Goal: Transaction & Acquisition: Purchase product/service

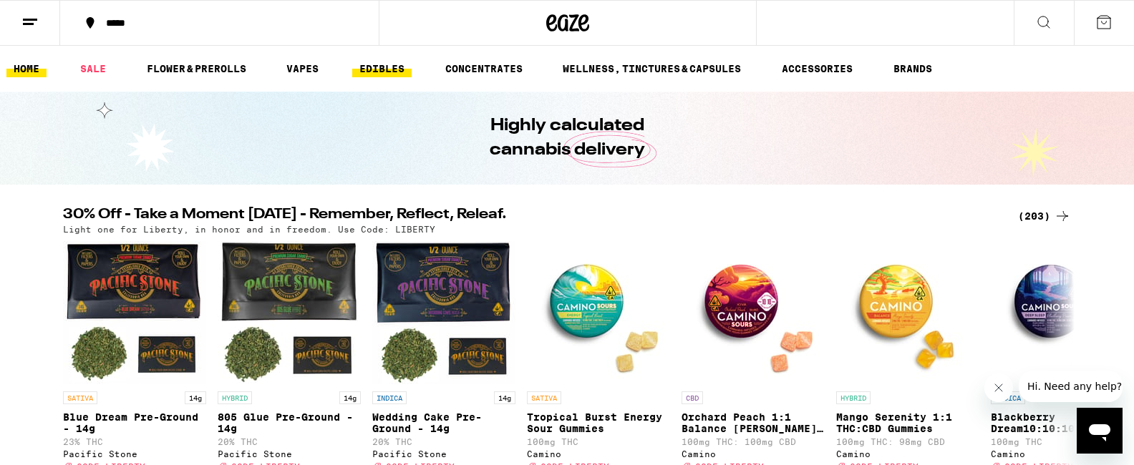
click at [377, 70] on link "EDIBLES" at bounding box center [381, 68] width 59 height 17
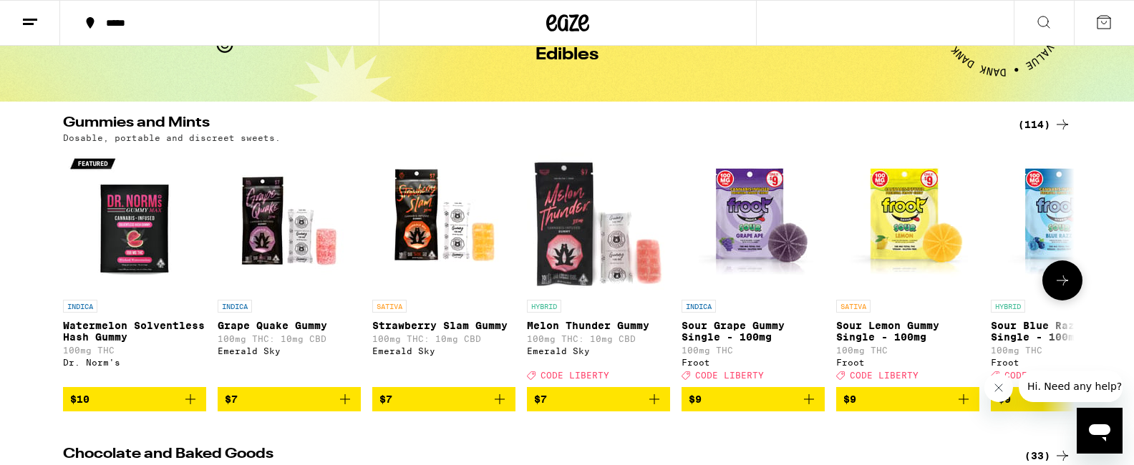
scroll to position [82, 0]
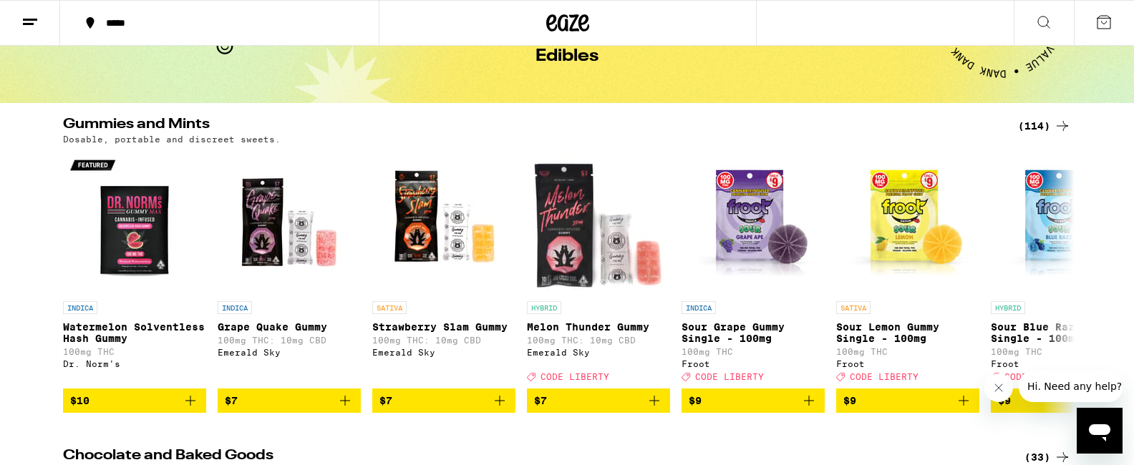
click at [1045, 21] on icon at bounding box center [1043, 22] width 17 height 17
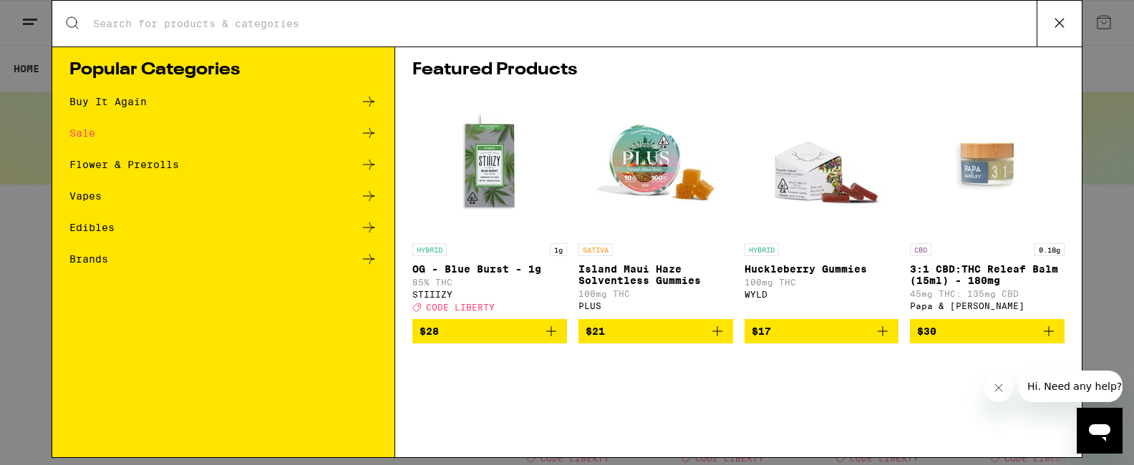
scroll to position [0, 0]
click at [370, 100] on icon at bounding box center [368, 102] width 11 height 10
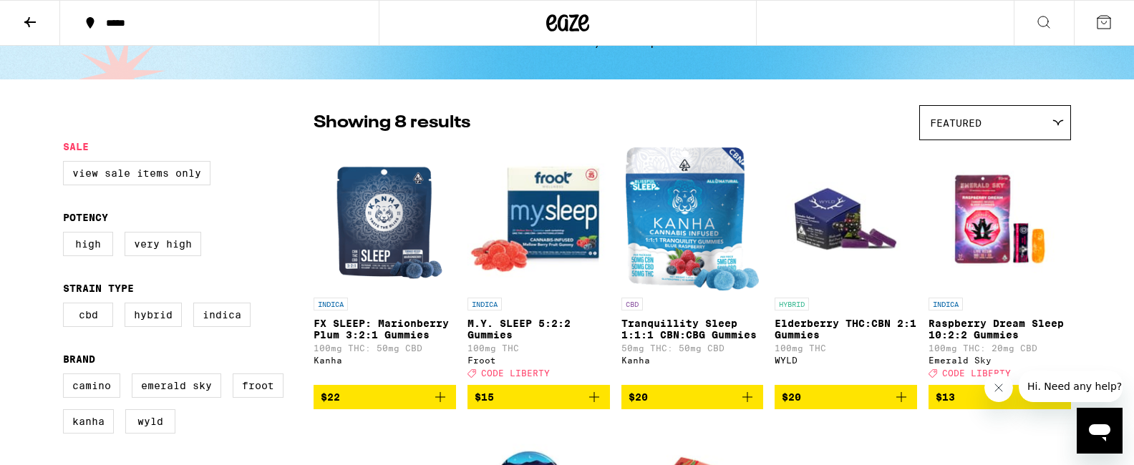
scroll to position [87, 0]
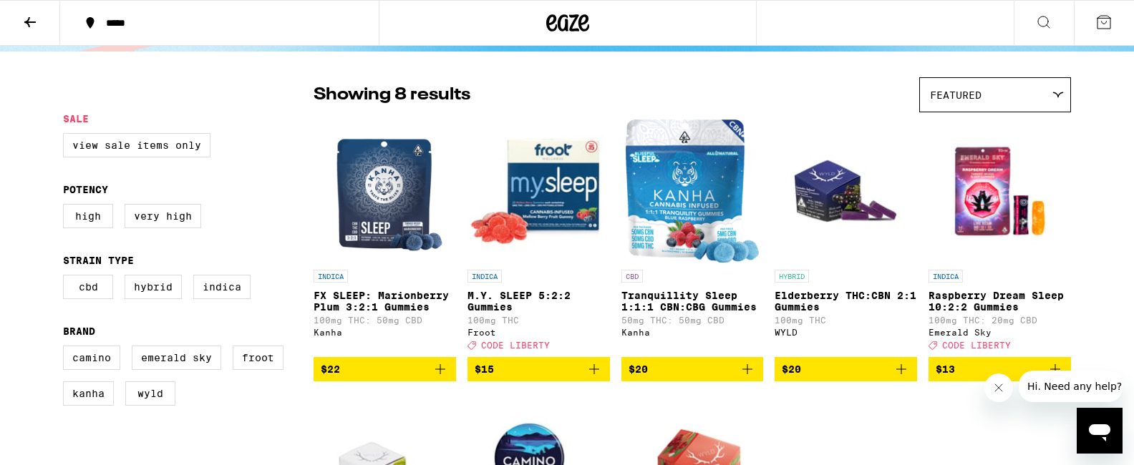
click at [546, 176] on img "Open page for M.Y. SLEEP 5:2:2 Gummies from Froot" at bounding box center [539, 191] width 142 height 143
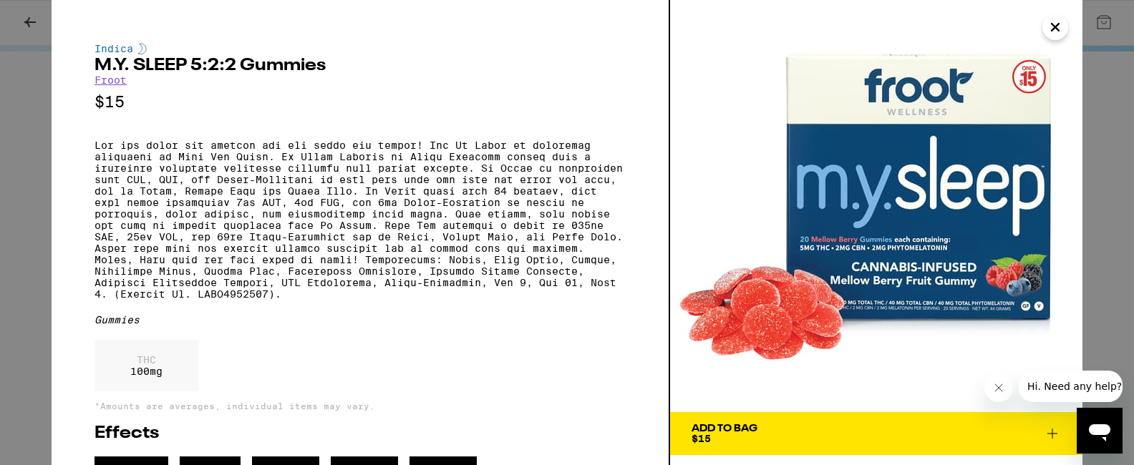
click at [742, 431] on div "Add To Bag" at bounding box center [725, 429] width 66 height 10
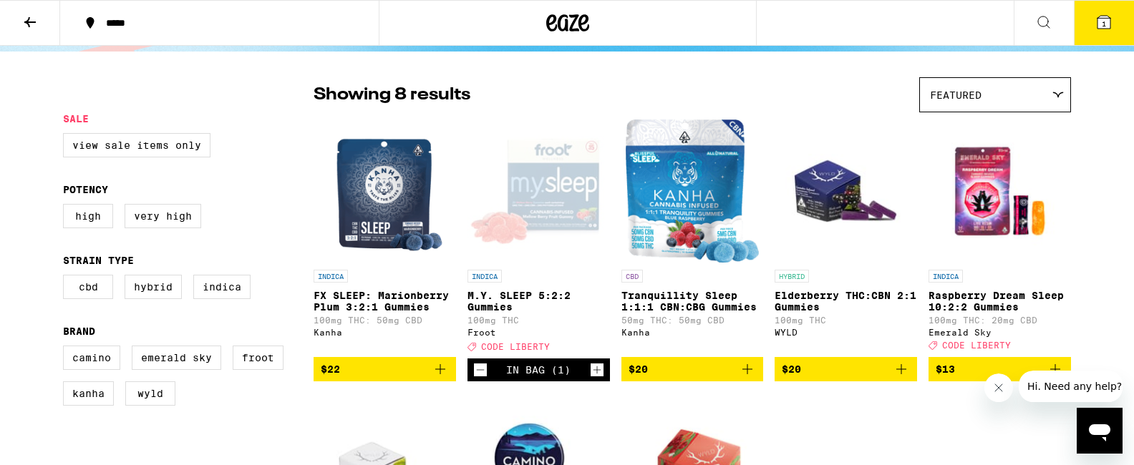
scroll to position [133, 0]
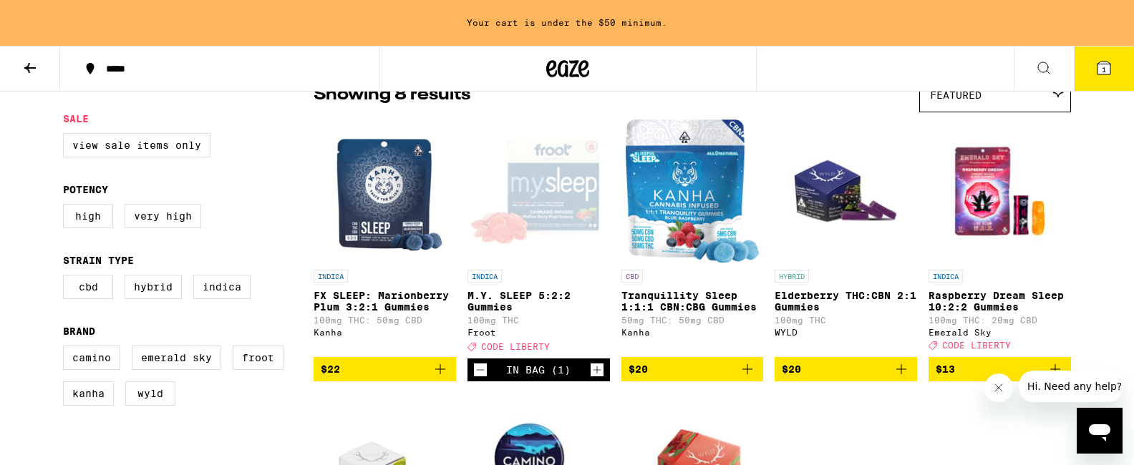
click at [387, 377] on span "$22" at bounding box center [385, 369] width 128 height 17
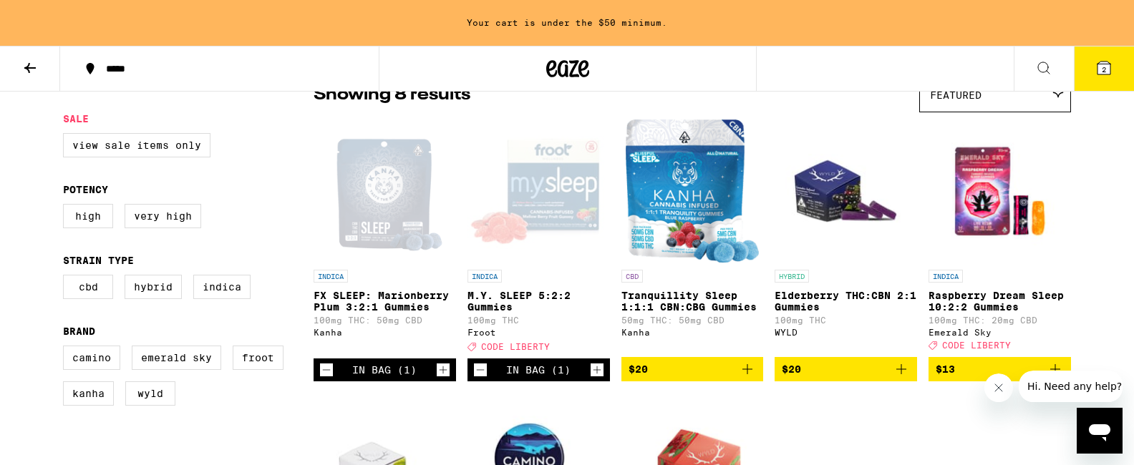
click at [729, 377] on span "$20" at bounding box center [693, 369] width 128 height 17
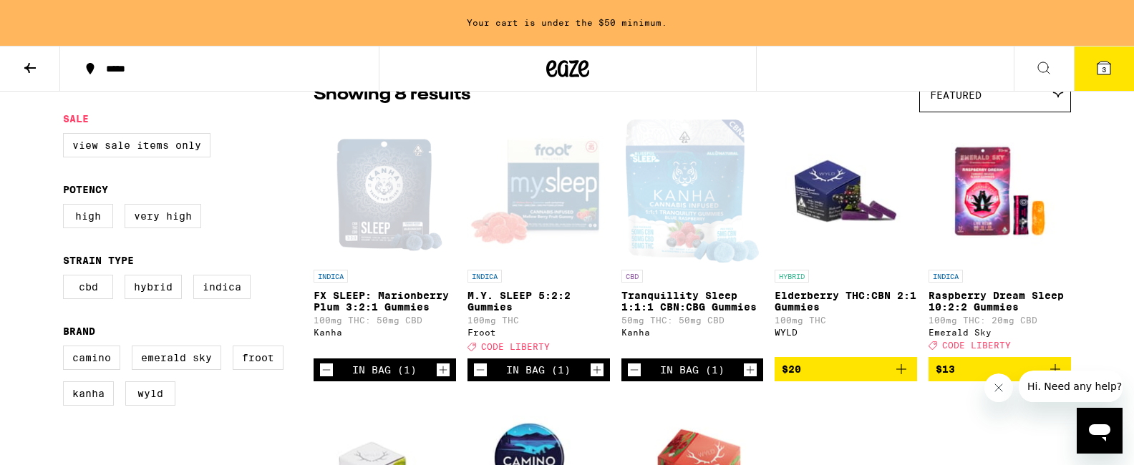
scroll to position [87, 0]
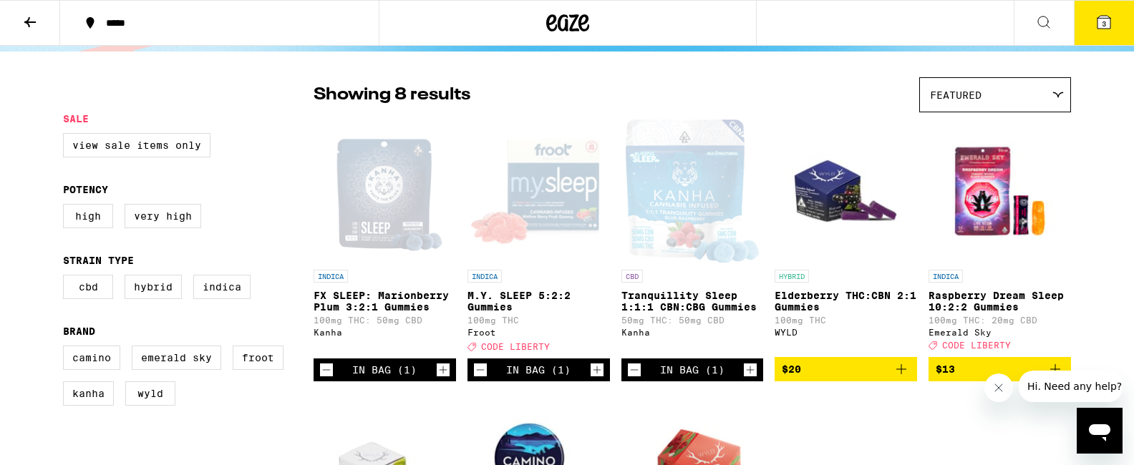
click at [569, 376] on div "In Bag (1)" at bounding box center [538, 369] width 64 height 11
click at [594, 379] on icon "Increment" at bounding box center [597, 370] width 13 height 17
click at [1098, 25] on icon at bounding box center [1104, 22] width 13 height 13
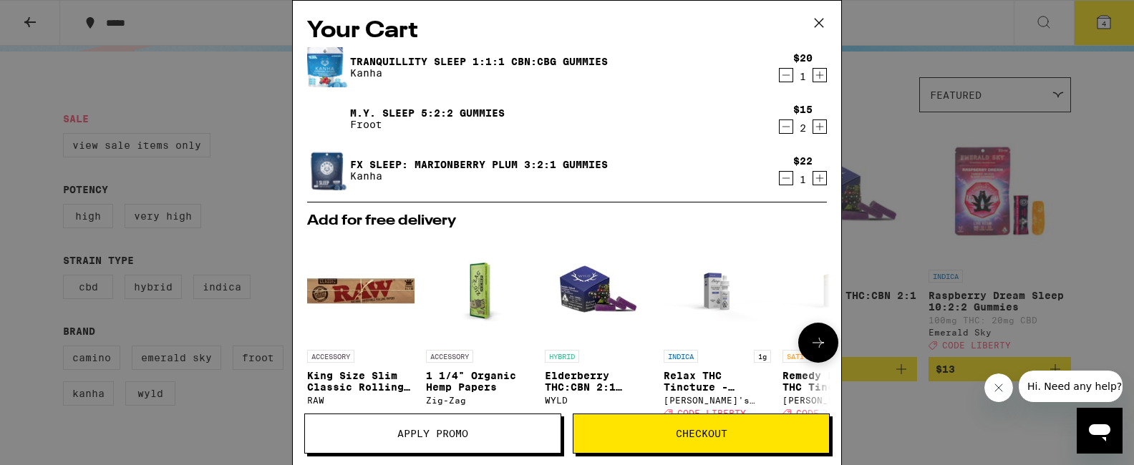
click at [588, 294] on img "Open page for Elderberry THC:CBN 2:1 Gummies from WYLD" at bounding box center [598, 289] width 107 height 107
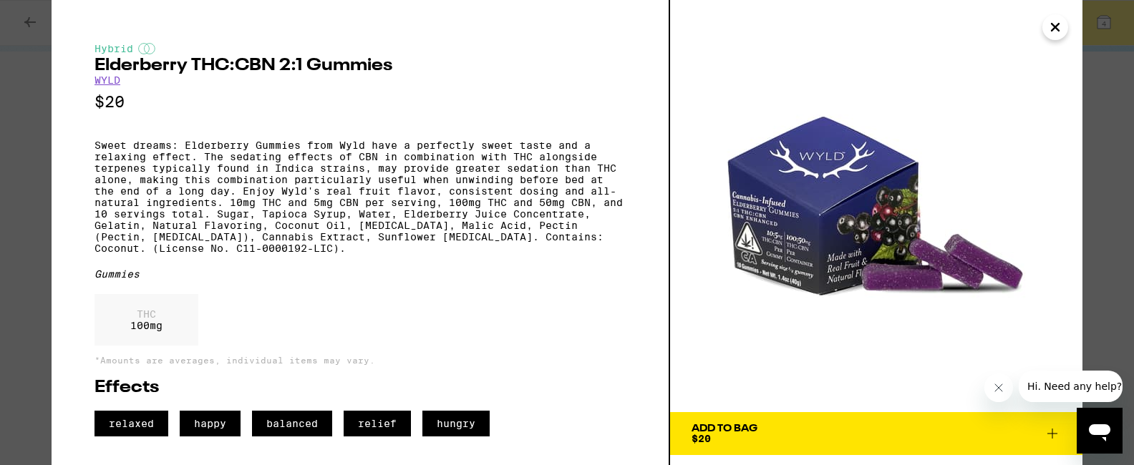
click at [861, 436] on span "Add To Bag $20" at bounding box center [876, 434] width 369 height 20
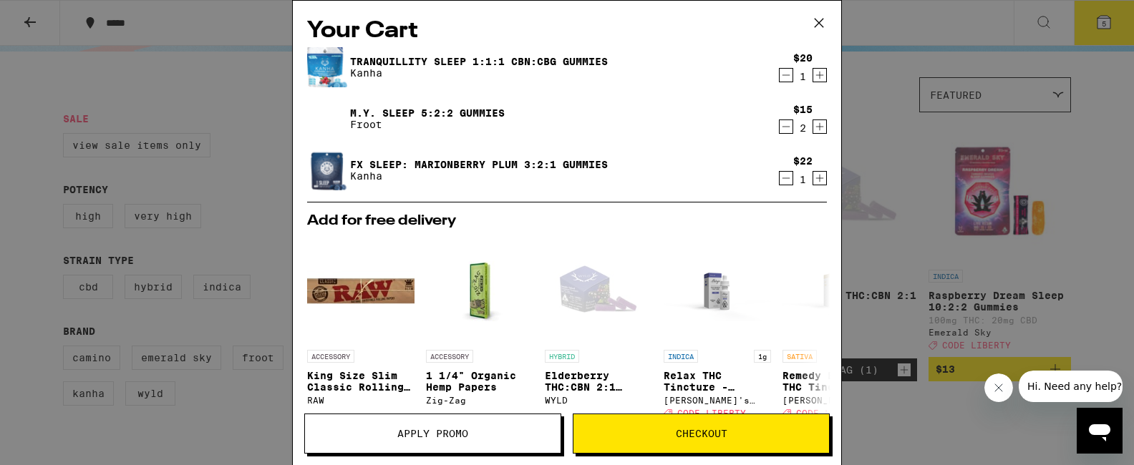
scroll to position [9, 0]
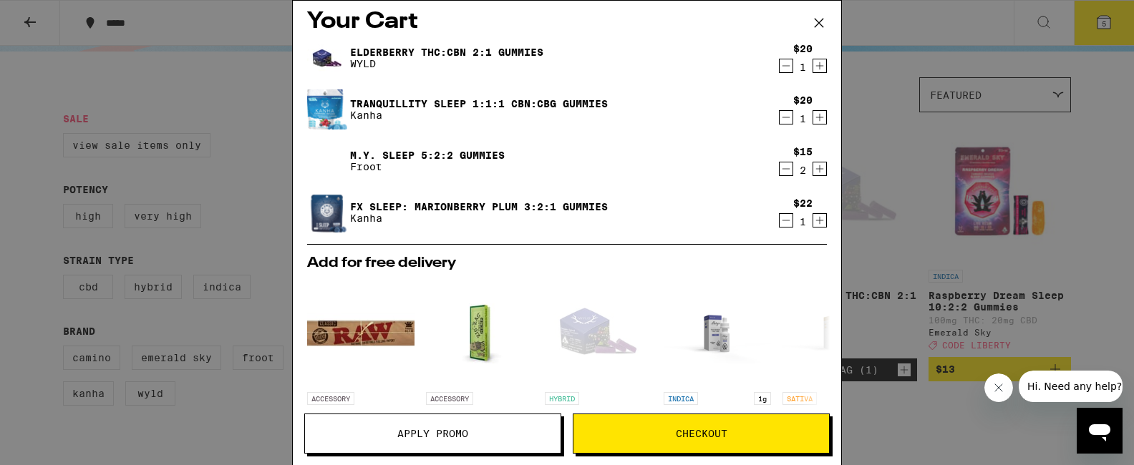
click at [784, 65] on icon "Decrement" at bounding box center [786, 65] width 13 height 17
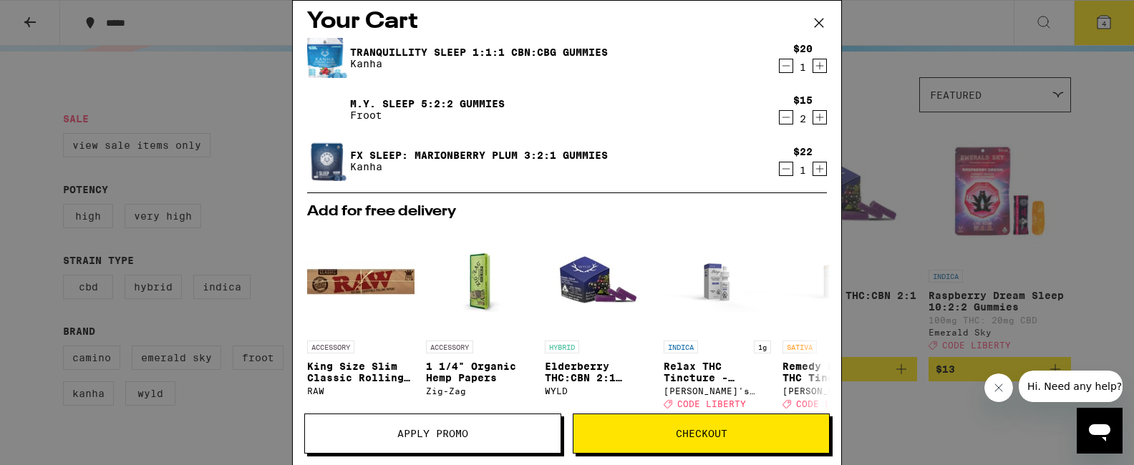
click at [702, 437] on span "Checkout" at bounding box center [702, 434] width 52 height 10
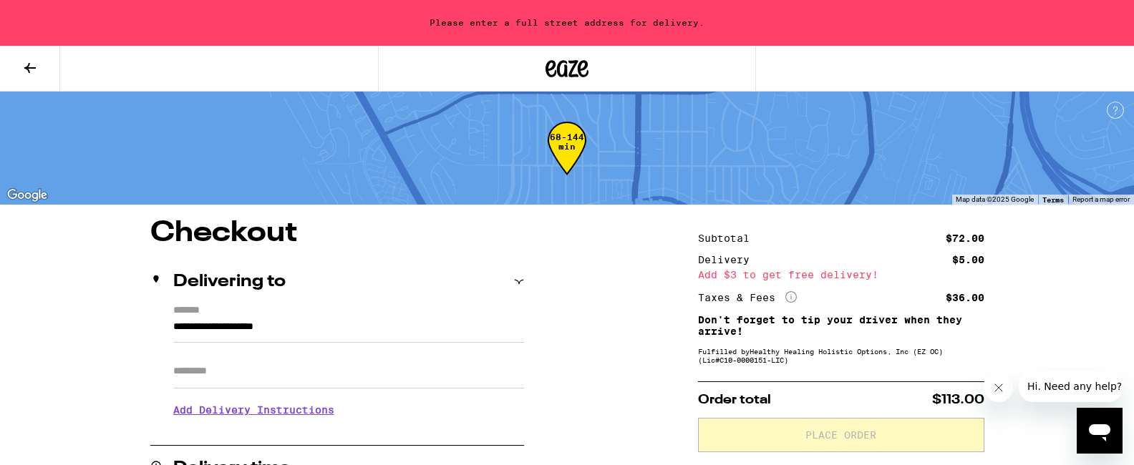
click at [29, 67] on icon at bounding box center [29, 68] width 11 height 10
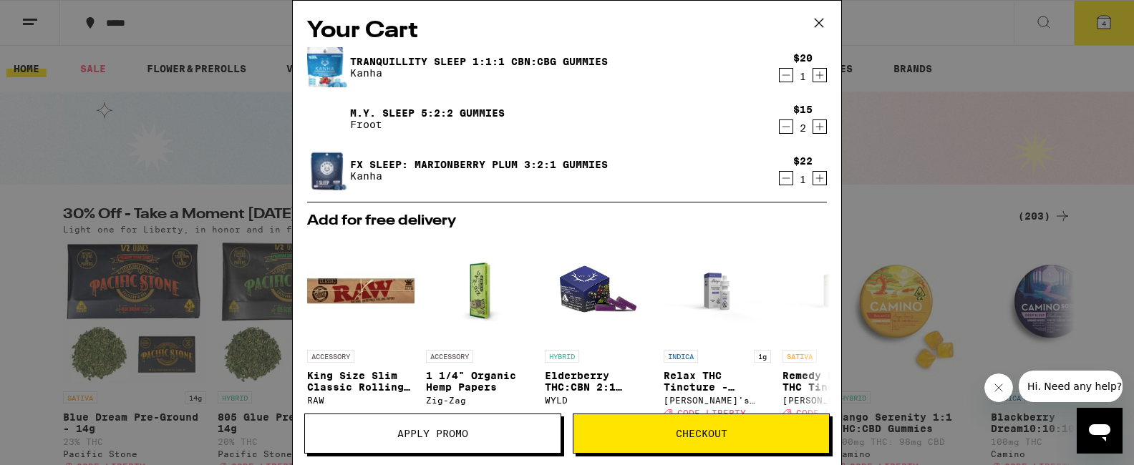
click at [820, 75] on icon "Increment" at bounding box center [819, 75] width 13 height 17
click at [714, 435] on span "Checkout" at bounding box center [702, 434] width 52 height 10
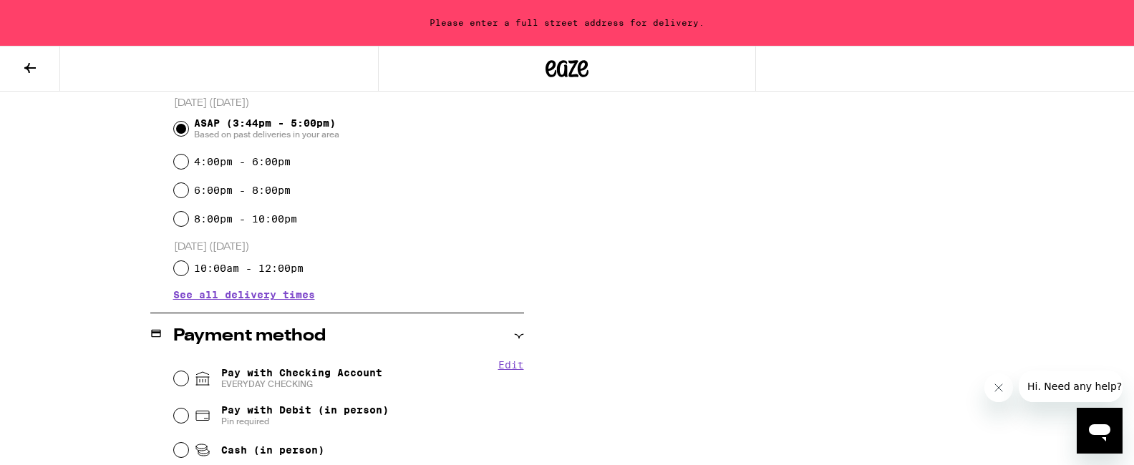
scroll to position [394, 0]
click at [180, 270] on input "10:00am - 12:00pm" at bounding box center [181, 270] width 14 height 14
radio input "true"
click at [243, 299] on span "See all delivery times" at bounding box center [244, 296] width 142 height 10
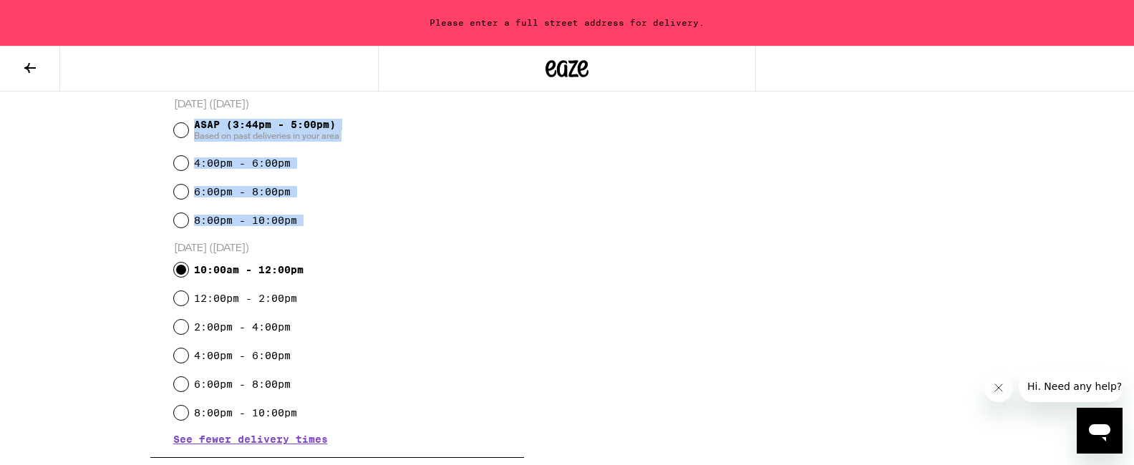
drag, startPoint x: 189, startPoint y: 223, endPoint x: 135, endPoint y: 111, distance: 124.6
click at [142, 117] on div "**********" at bounding box center [567, 326] width 1031 height 1002
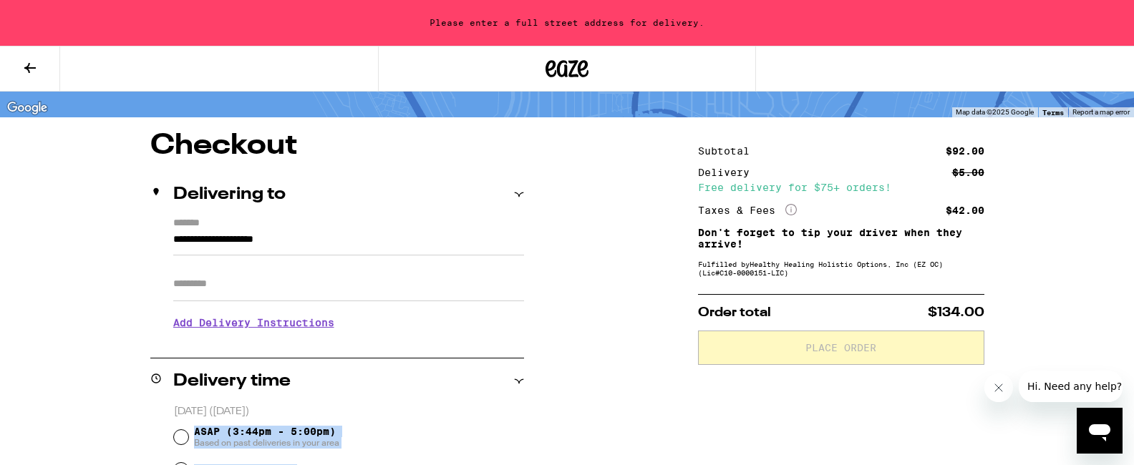
scroll to position [84, 0]
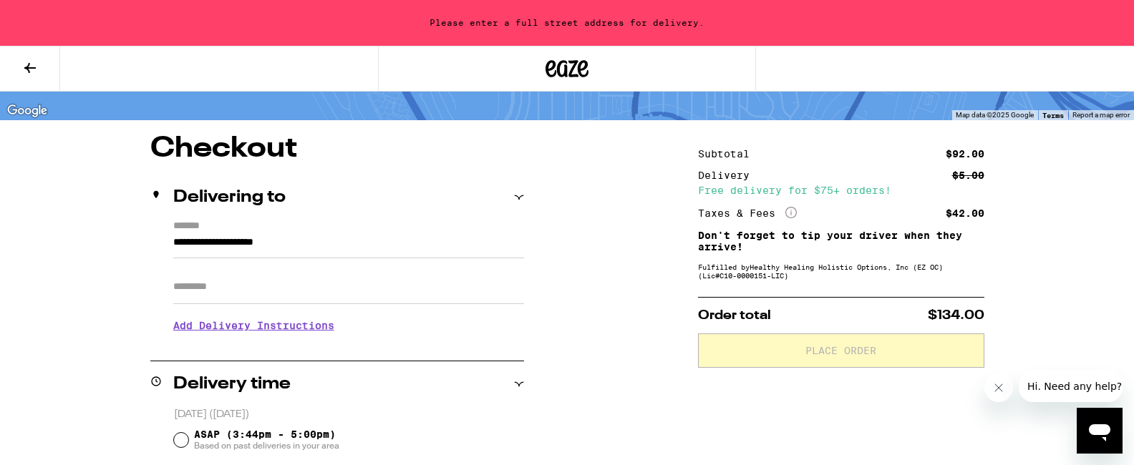
click at [348, 30] on div "Please enter a full street address for delivery." at bounding box center [567, 23] width 1134 height 46
click at [515, 195] on icon at bounding box center [518, 197] width 9 height 4
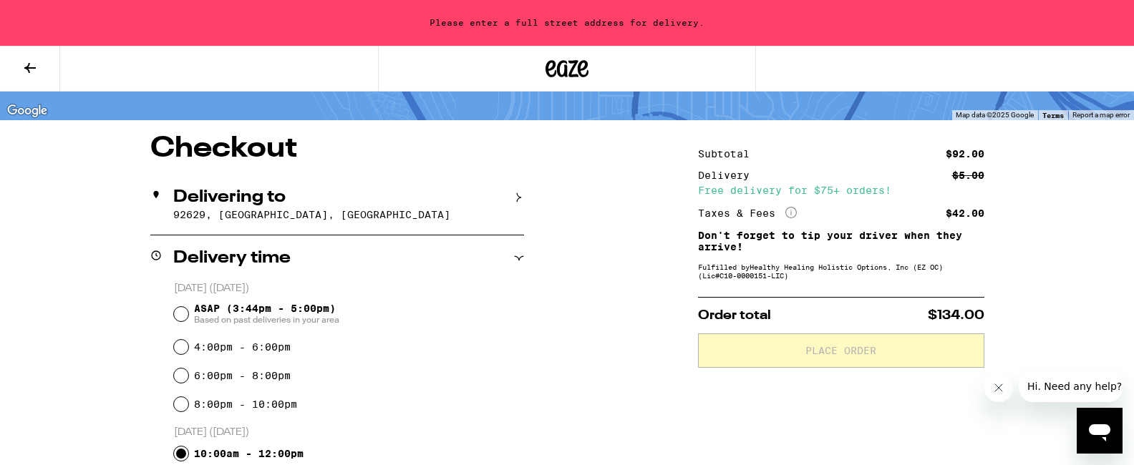
click at [520, 196] on icon at bounding box center [519, 198] width 10 height 10
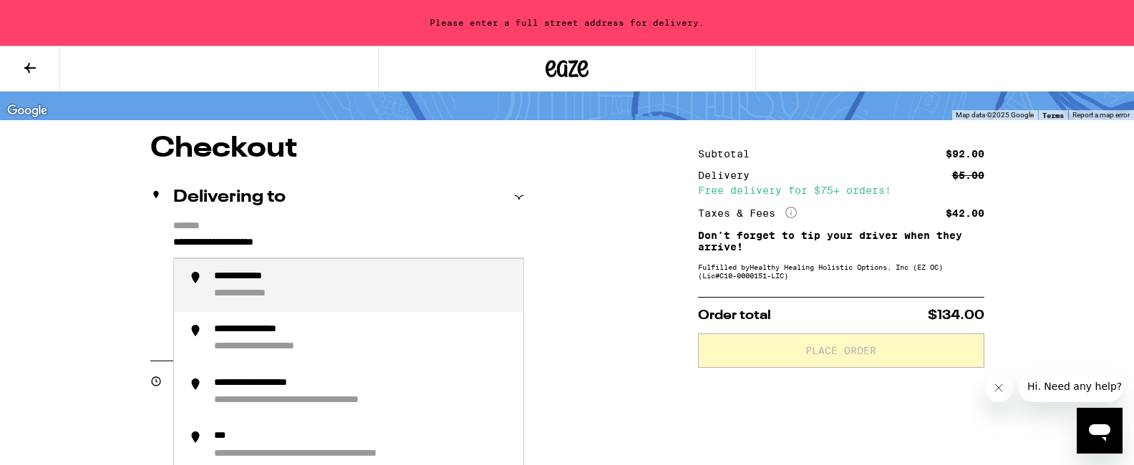
drag, startPoint x: 330, startPoint y: 241, endPoint x: 144, endPoint y: 247, distance: 186.2
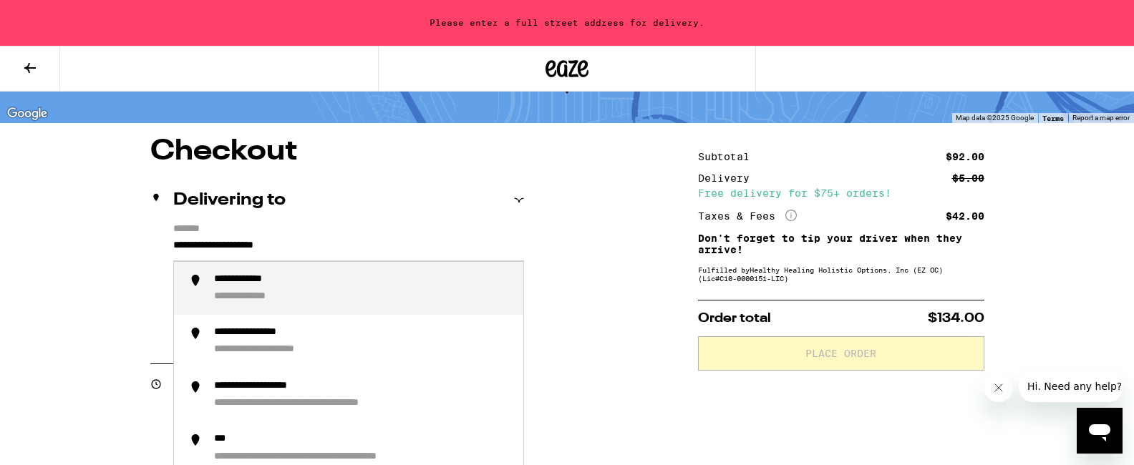
scroll to position [104, 0]
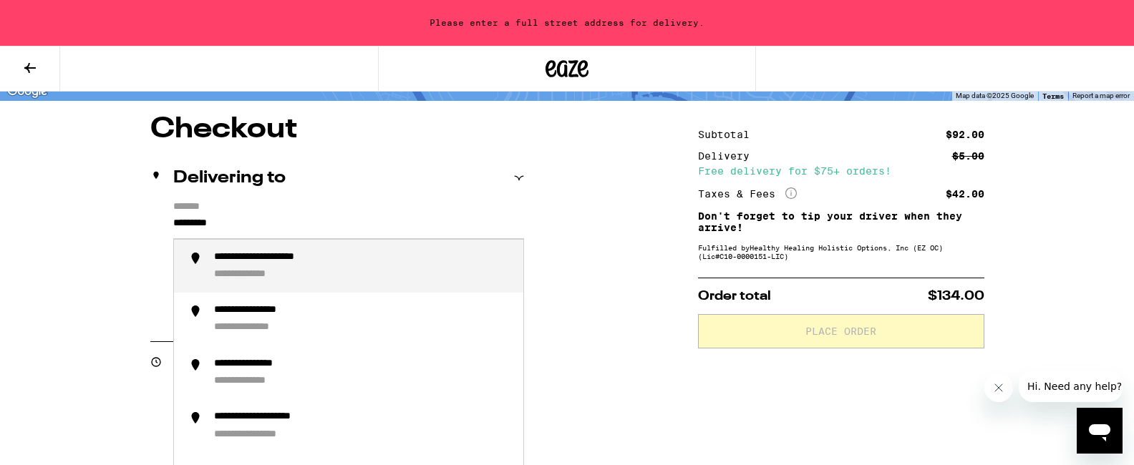
click at [254, 261] on div "**********" at bounding box center [285, 258] width 142 height 14
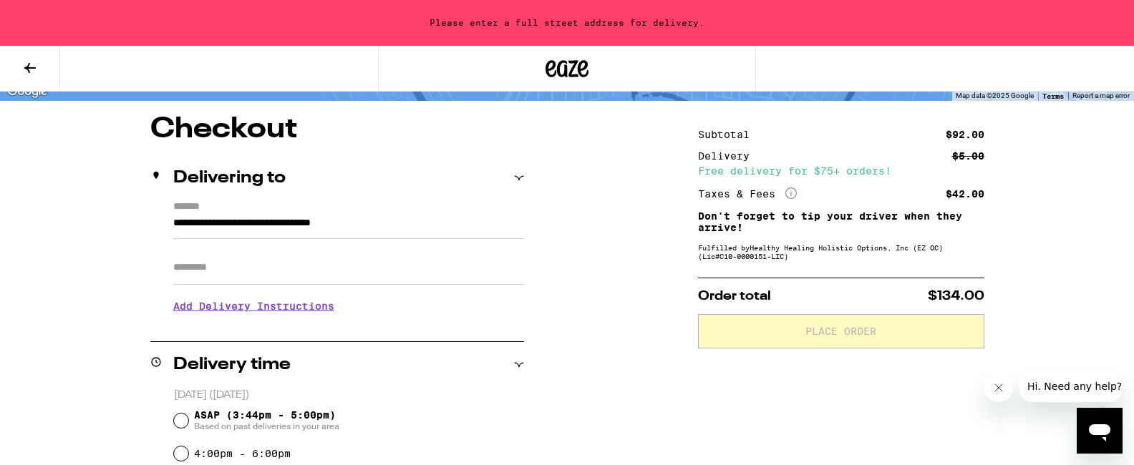
type input "**********"
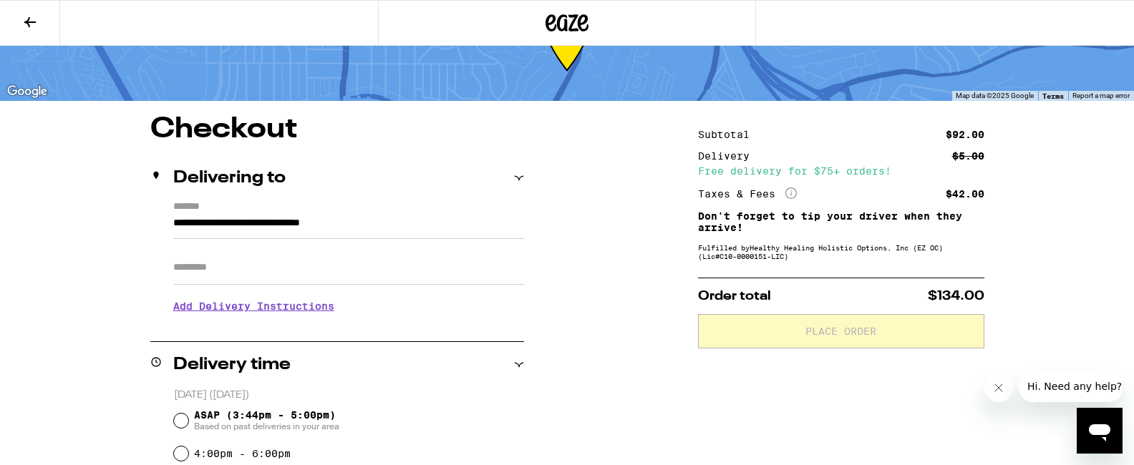
click at [175, 271] on input "Apt/Suite" at bounding box center [348, 268] width 351 height 34
type input "***"
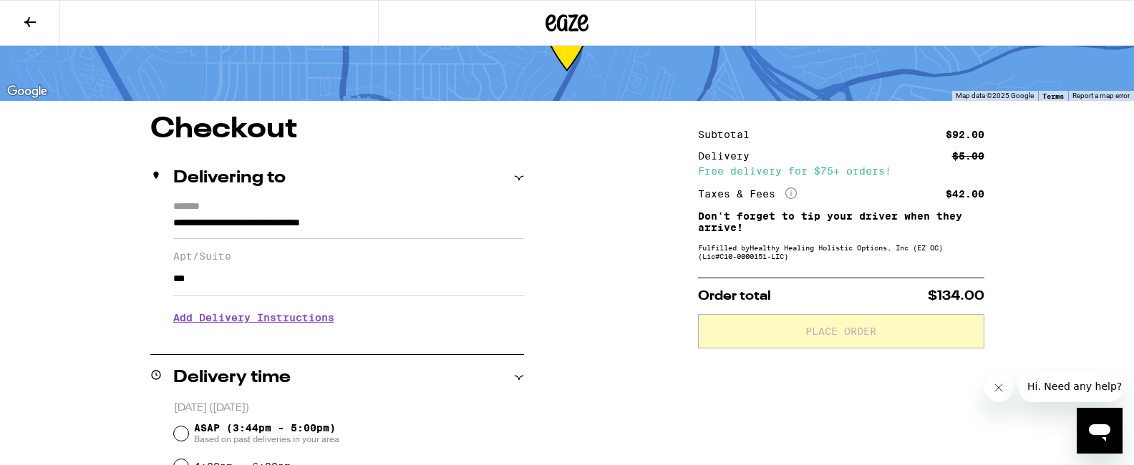
click at [276, 326] on h3 "Add Delivery Instructions" at bounding box center [348, 317] width 351 height 33
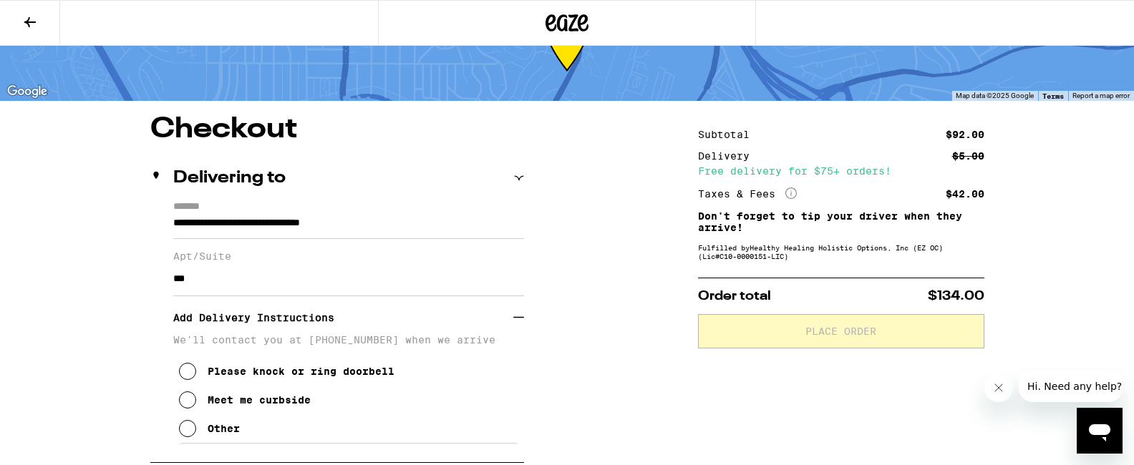
click at [189, 379] on icon at bounding box center [187, 371] width 17 height 17
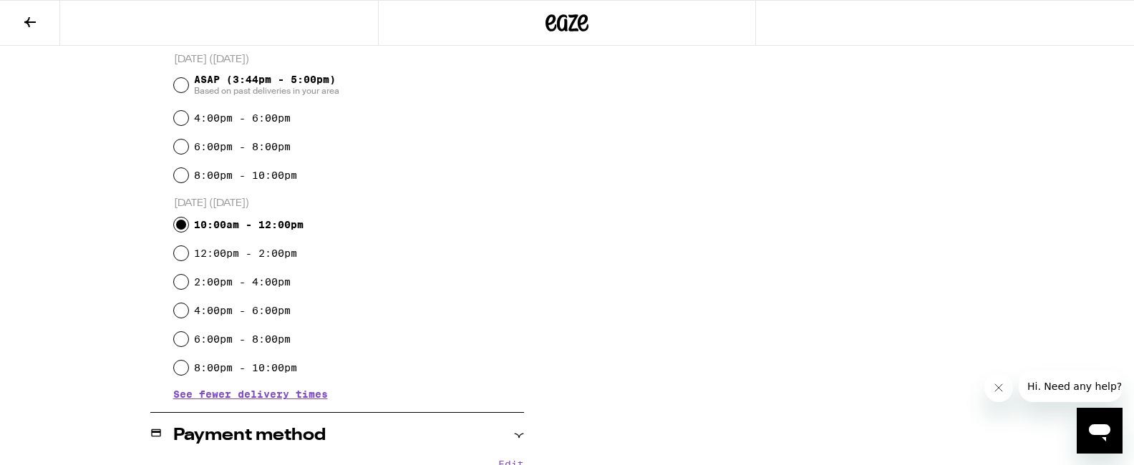
scroll to position [519, 0]
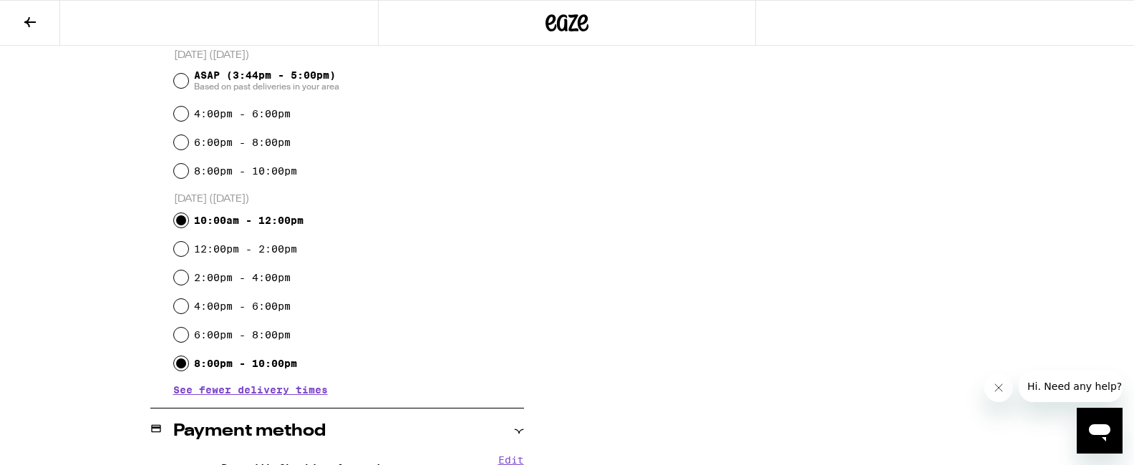
click at [181, 365] on input "8:00pm - 10:00pm" at bounding box center [181, 364] width 14 height 14
radio input "true"
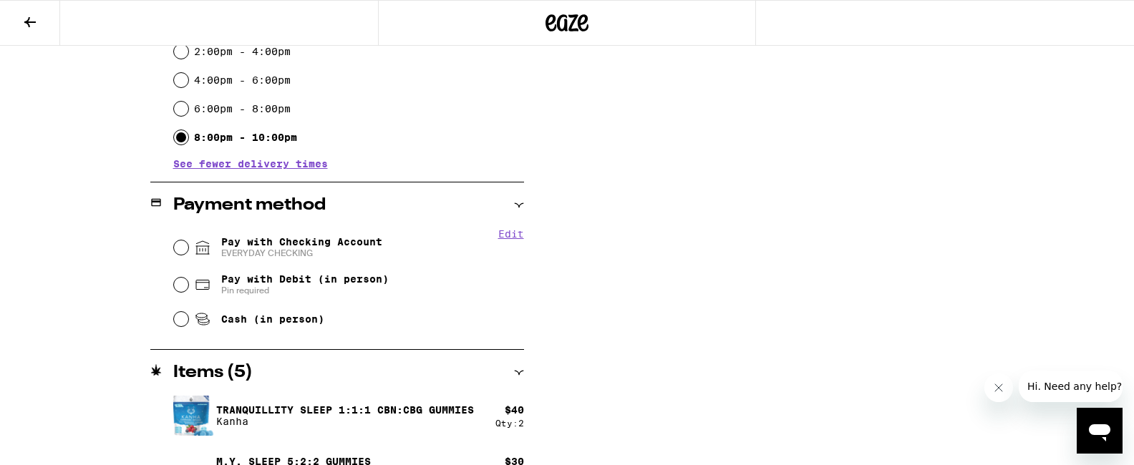
scroll to position [747, 0]
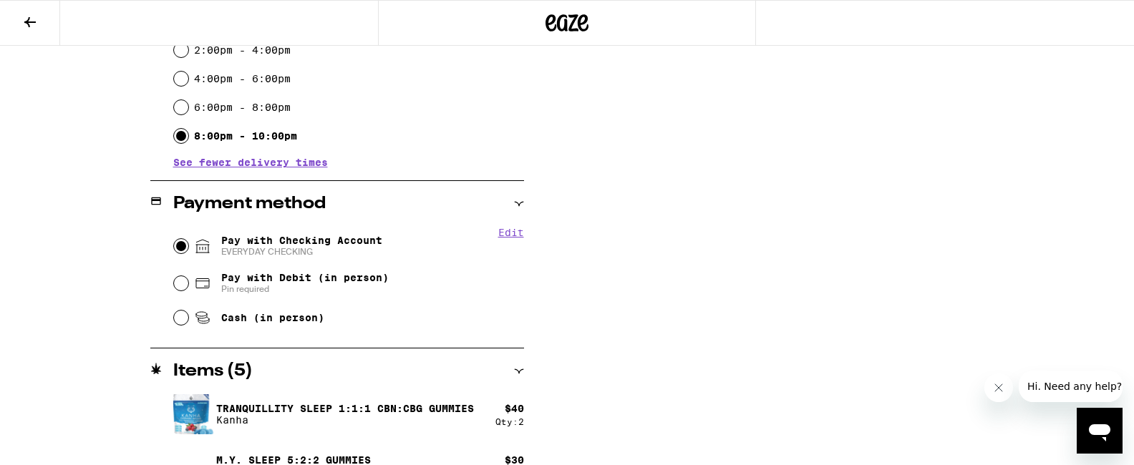
click at [182, 248] on input "Pay with Checking Account EVERYDAY CHECKING" at bounding box center [181, 246] width 14 height 14
radio input "true"
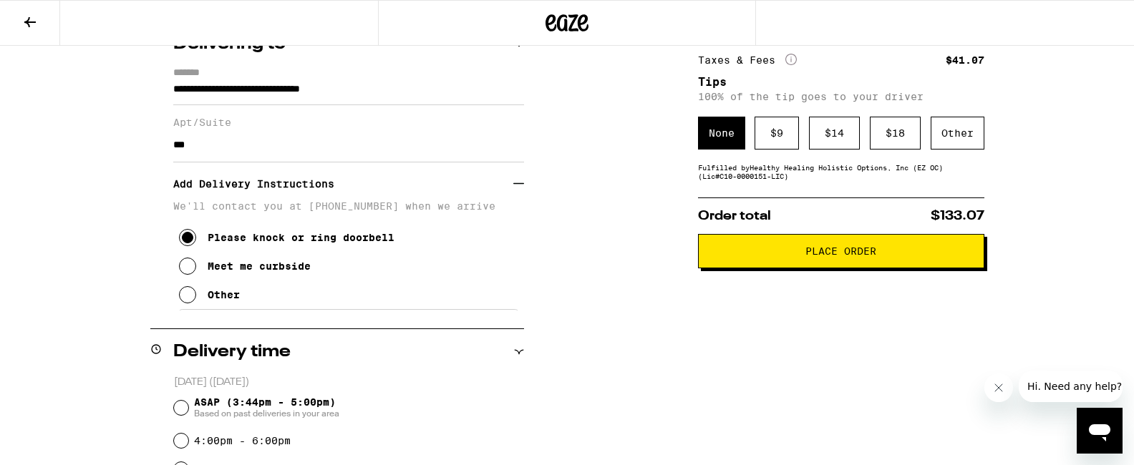
scroll to position [183, 0]
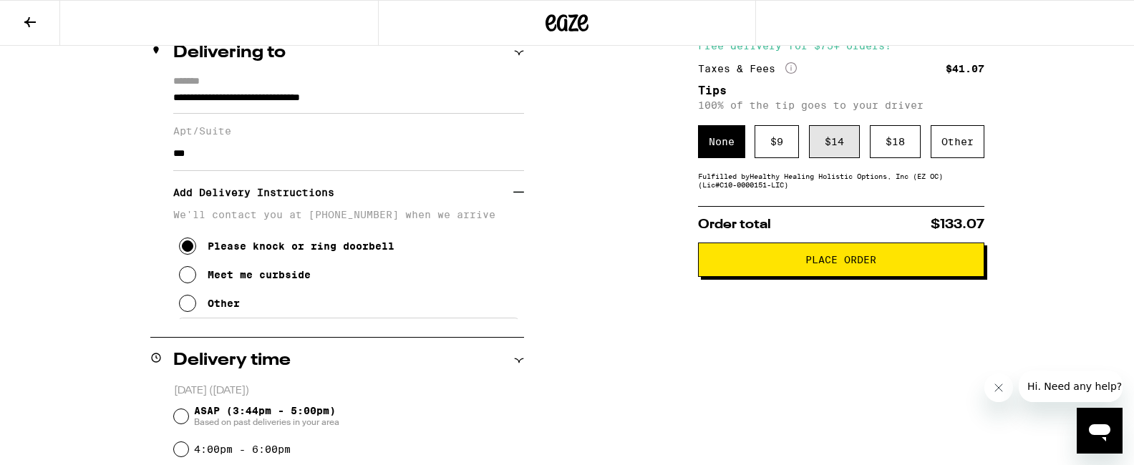
click at [838, 144] on div "$ 14" at bounding box center [834, 141] width 51 height 33
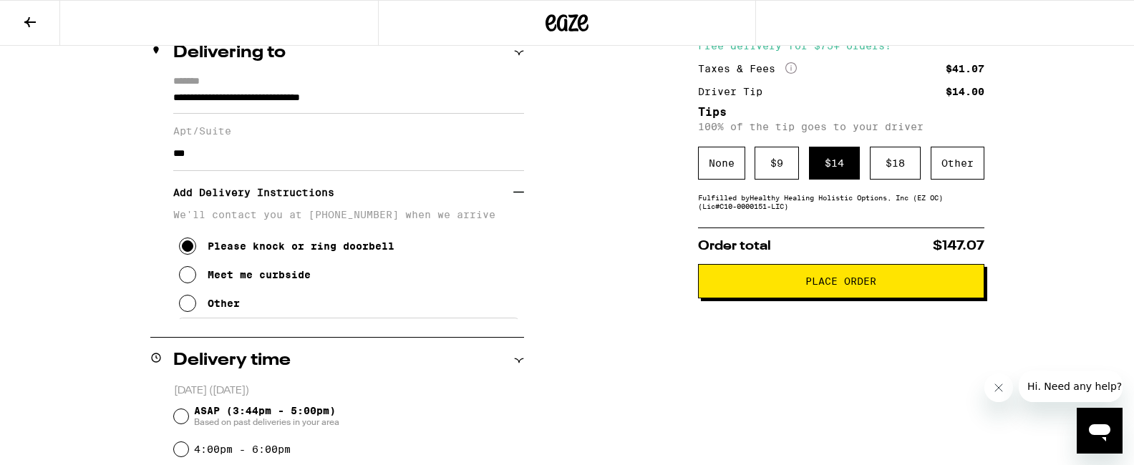
click at [842, 286] on span "Place Order" at bounding box center [840, 281] width 71 height 10
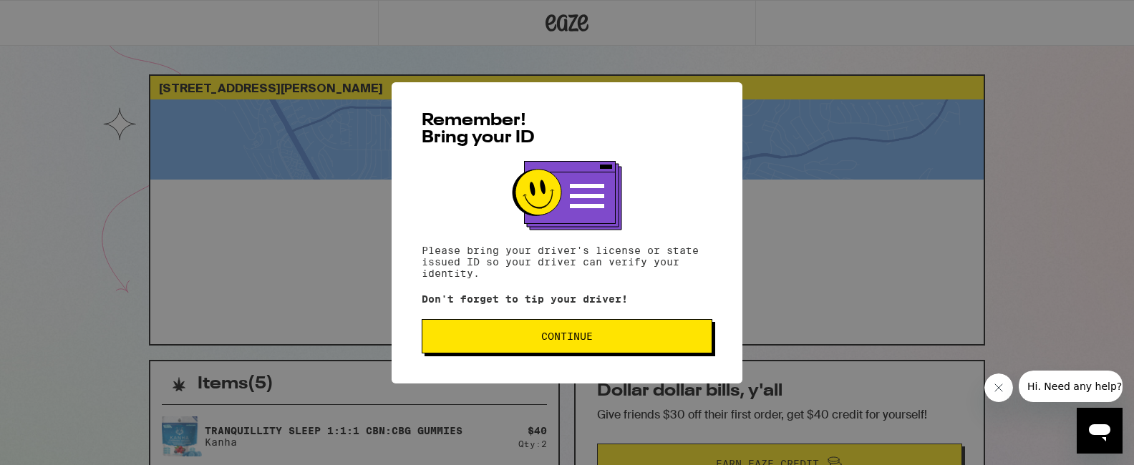
click at [587, 340] on span "Continue" at bounding box center [567, 336] width 52 height 10
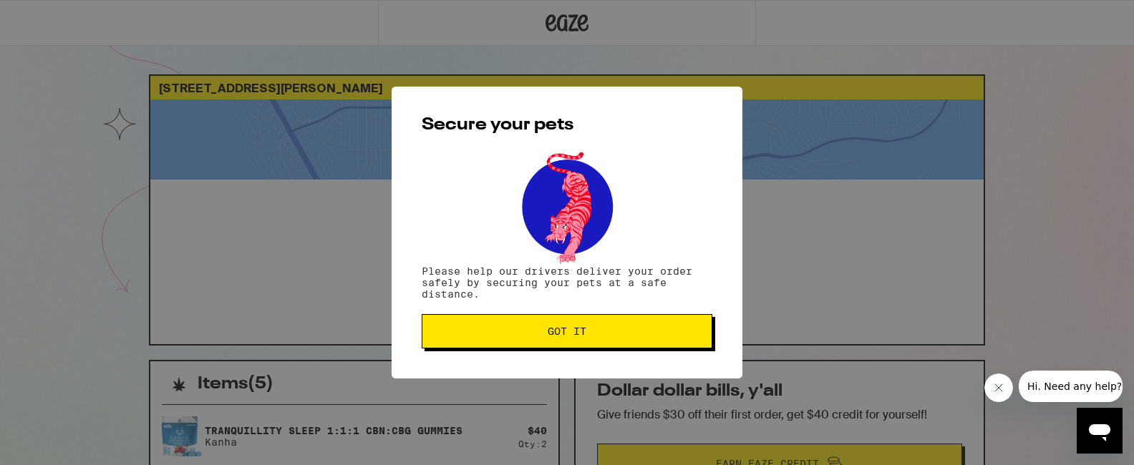
click at [587, 340] on button "Got it" at bounding box center [567, 331] width 291 height 34
